Goal: Task Accomplishment & Management: Manage account settings

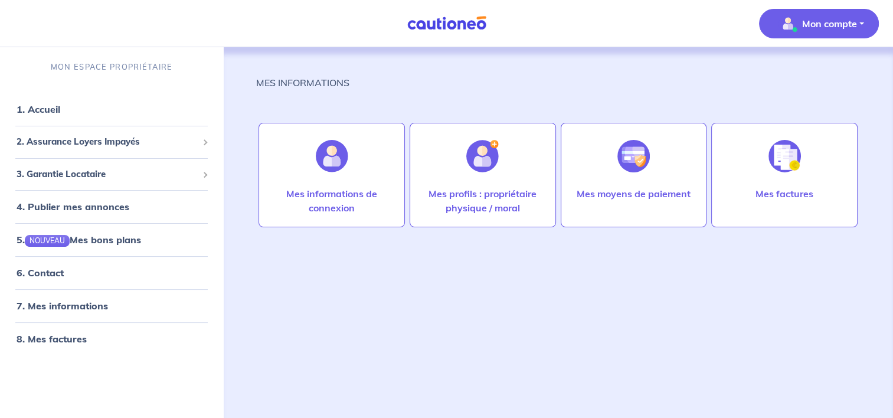
click at [821, 22] on p "Mon compte" at bounding box center [829, 24] width 55 height 14
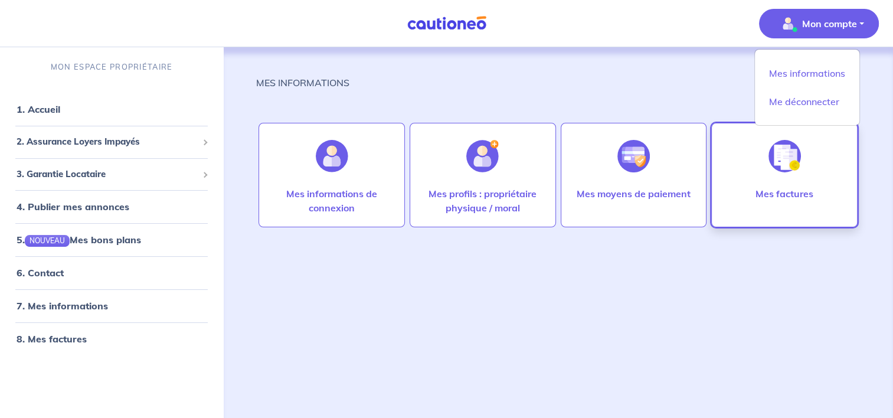
click at [781, 187] on p "Mes factures" at bounding box center [784, 193] width 58 height 14
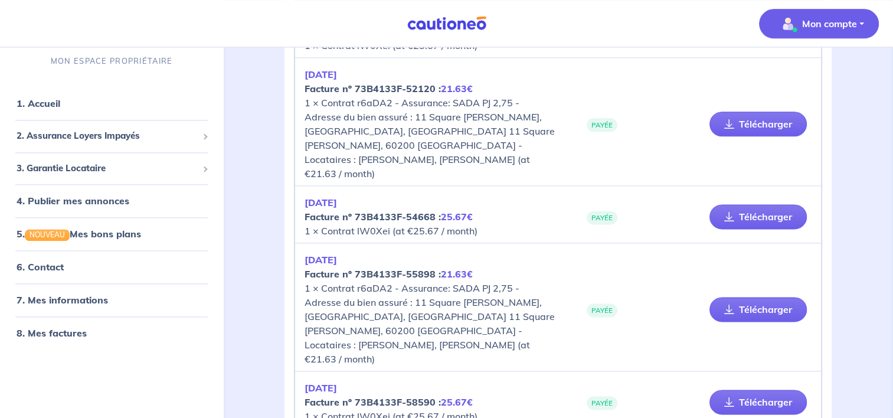
scroll to position [1615, 0]
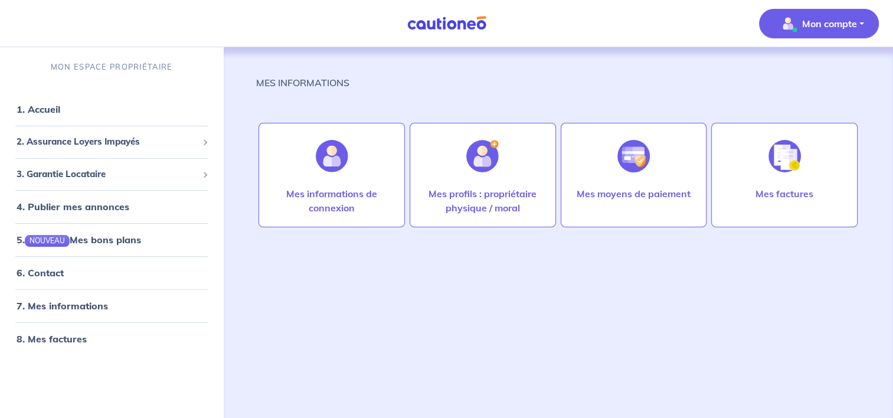
click at [832, 27] on p "Mon compte" at bounding box center [829, 24] width 55 height 14
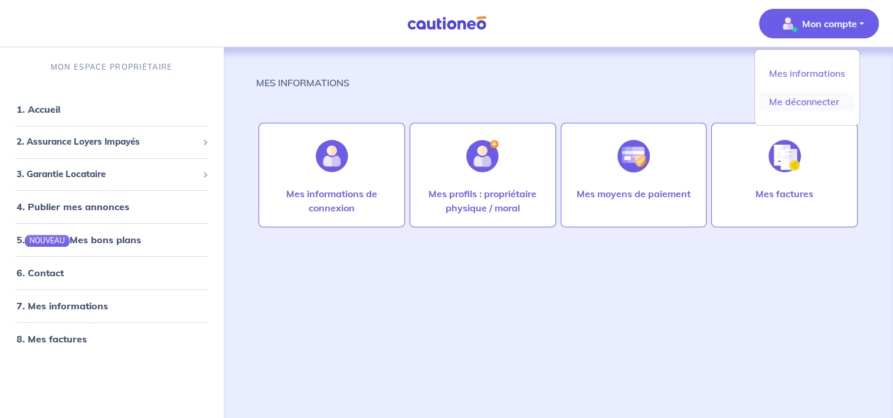
click at [823, 102] on link "Me déconnecter" at bounding box center [806, 101] width 95 height 19
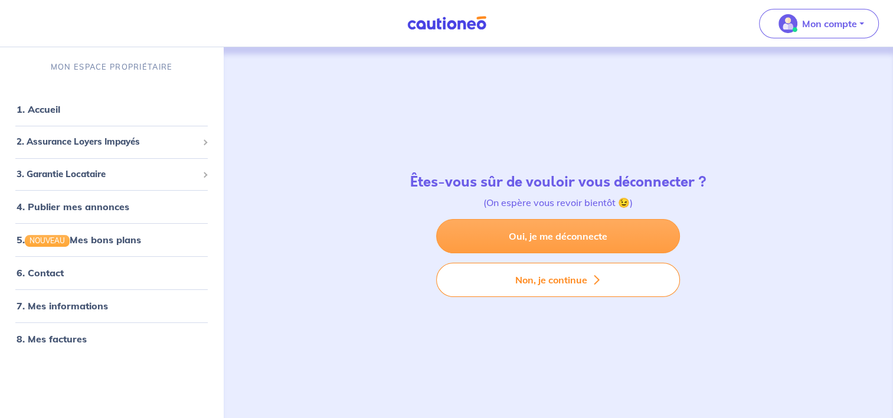
click at [543, 243] on link "Oui, je me déconnecte" at bounding box center [558, 236] width 244 height 34
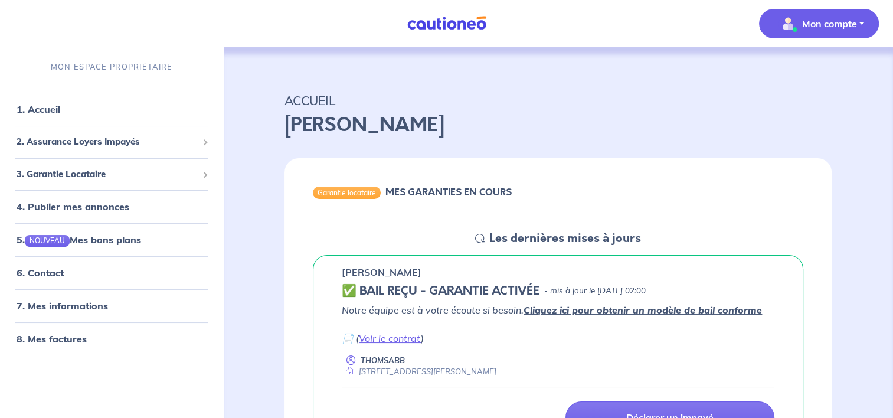
click at [817, 20] on p "Mon compte" at bounding box center [829, 24] width 55 height 14
click at [783, 70] on link "Mes informations" at bounding box center [806, 73] width 95 height 19
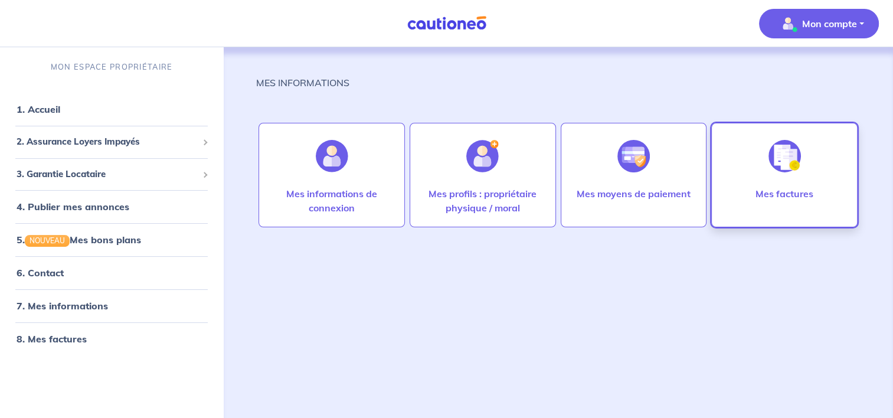
click at [758, 186] on p "Mes factures" at bounding box center [784, 193] width 58 height 14
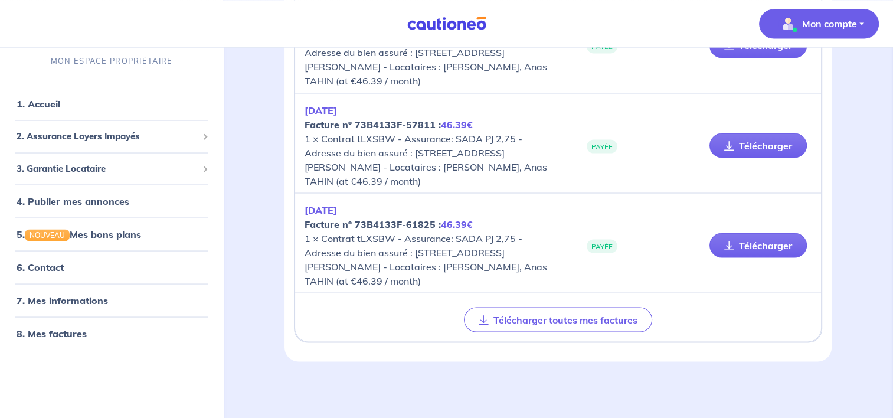
scroll to position [2137, 0]
click at [772, 243] on link "Télécharger" at bounding box center [757, 245] width 97 height 25
